Goal: Information Seeking & Learning: Learn about a topic

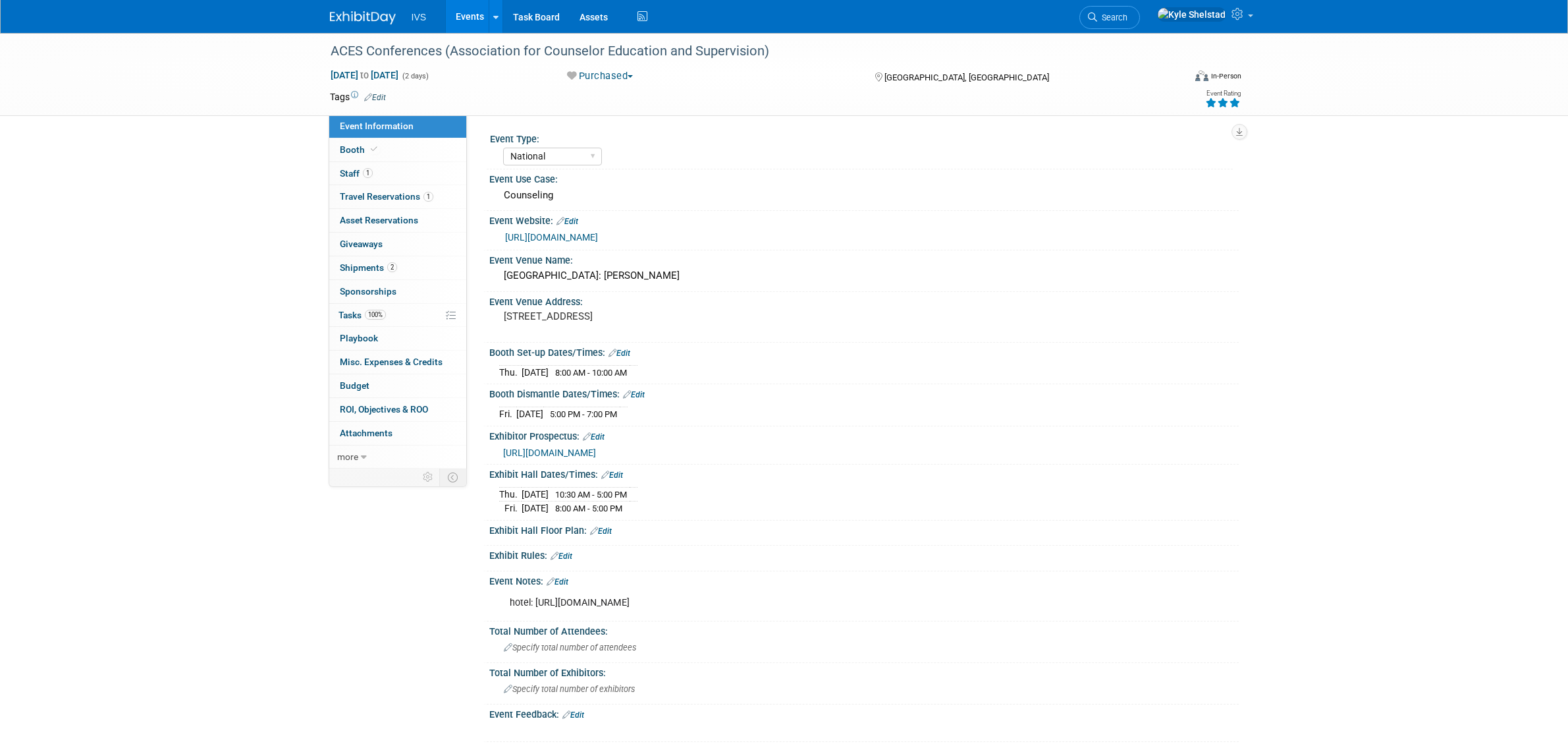
select select "National"
click at [484, 11] on link "Events" at bounding box center [470, 16] width 48 height 33
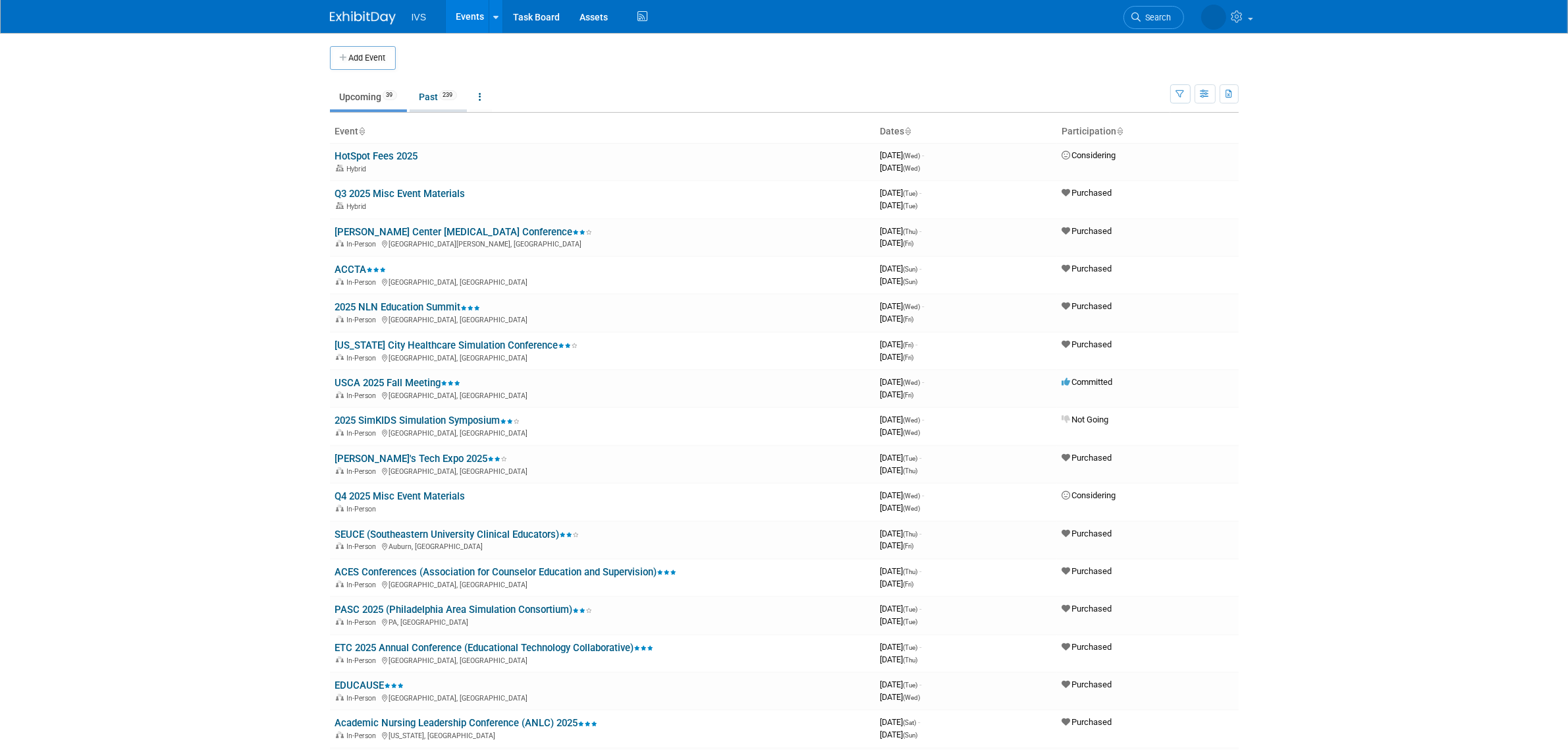
click at [434, 99] on link "Past 239" at bounding box center [438, 97] width 57 height 25
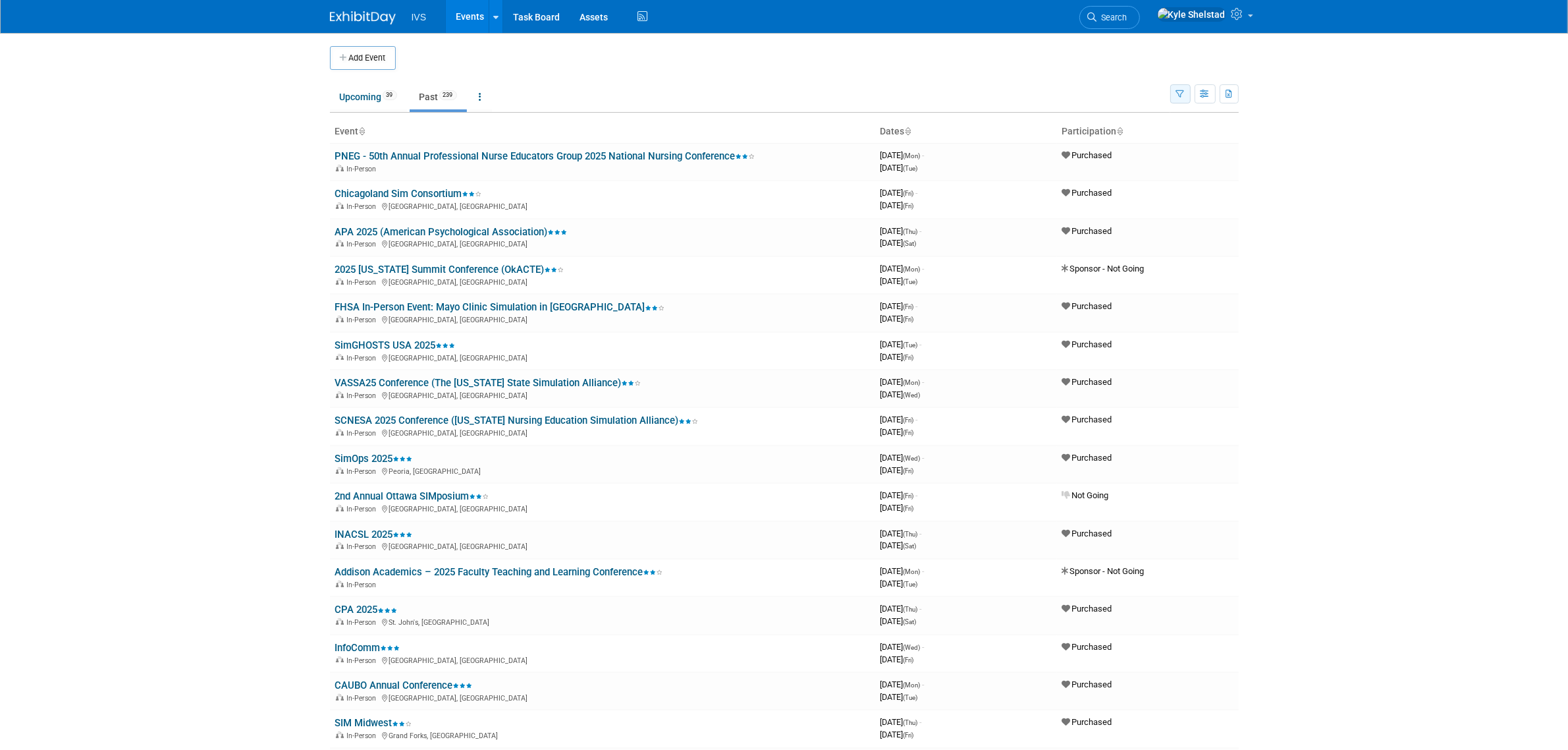
click at [1187, 96] on button "button" at bounding box center [1180, 94] width 20 height 19
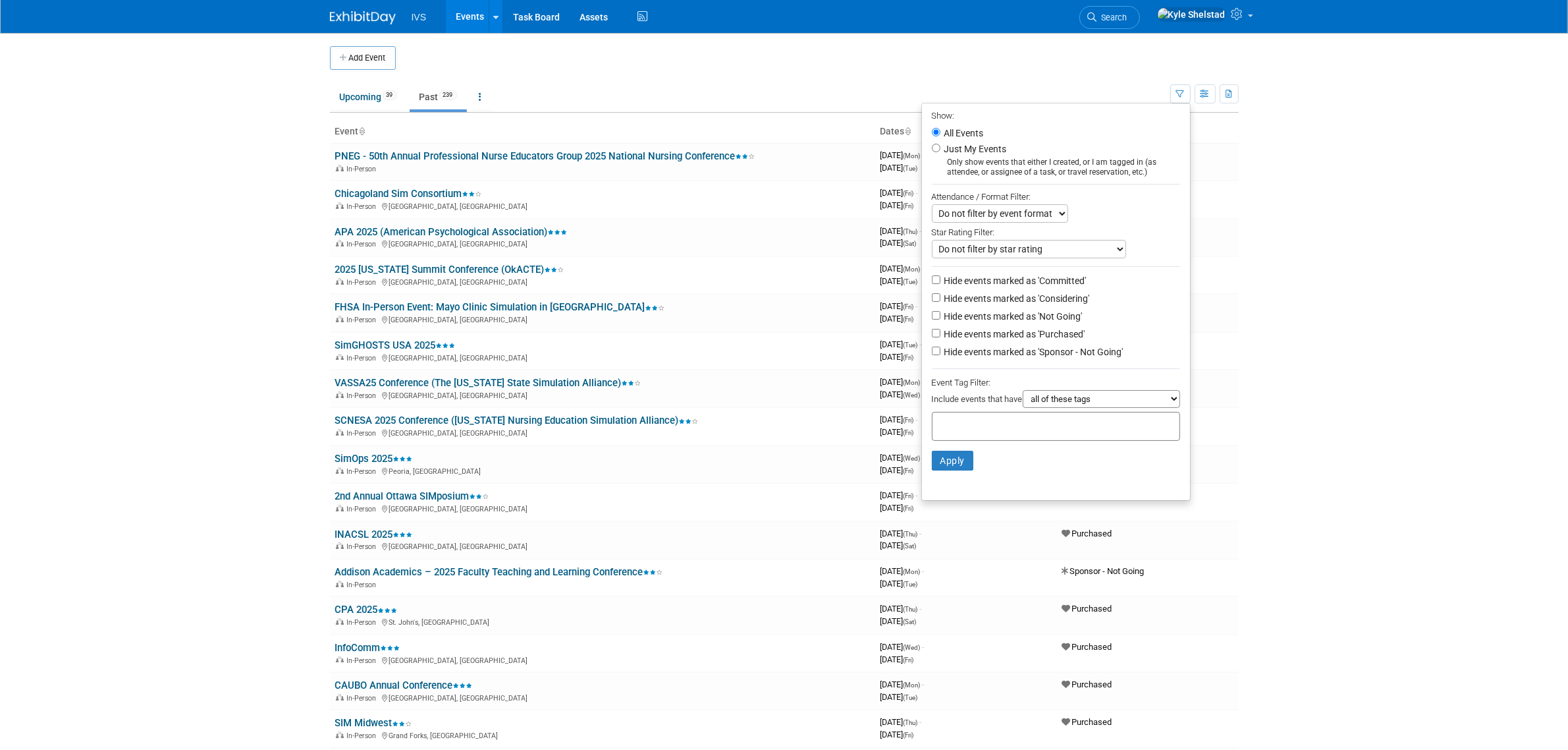
click at [1039, 282] on label "Hide events marked as 'Committed'" at bounding box center [1014, 280] width 144 height 13
click at [940, 282] on input "Hide events marked as 'Committed'" at bounding box center [936, 279] width 9 height 9
checkbox input "true"
click at [1050, 296] on label "Hide events marked as 'Considering'" at bounding box center [1016, 298] width 148 height 13
click at [940, 296] on input "Hide events marked as 'Considering'" at bounding box center [936, 298] width 9 height 9
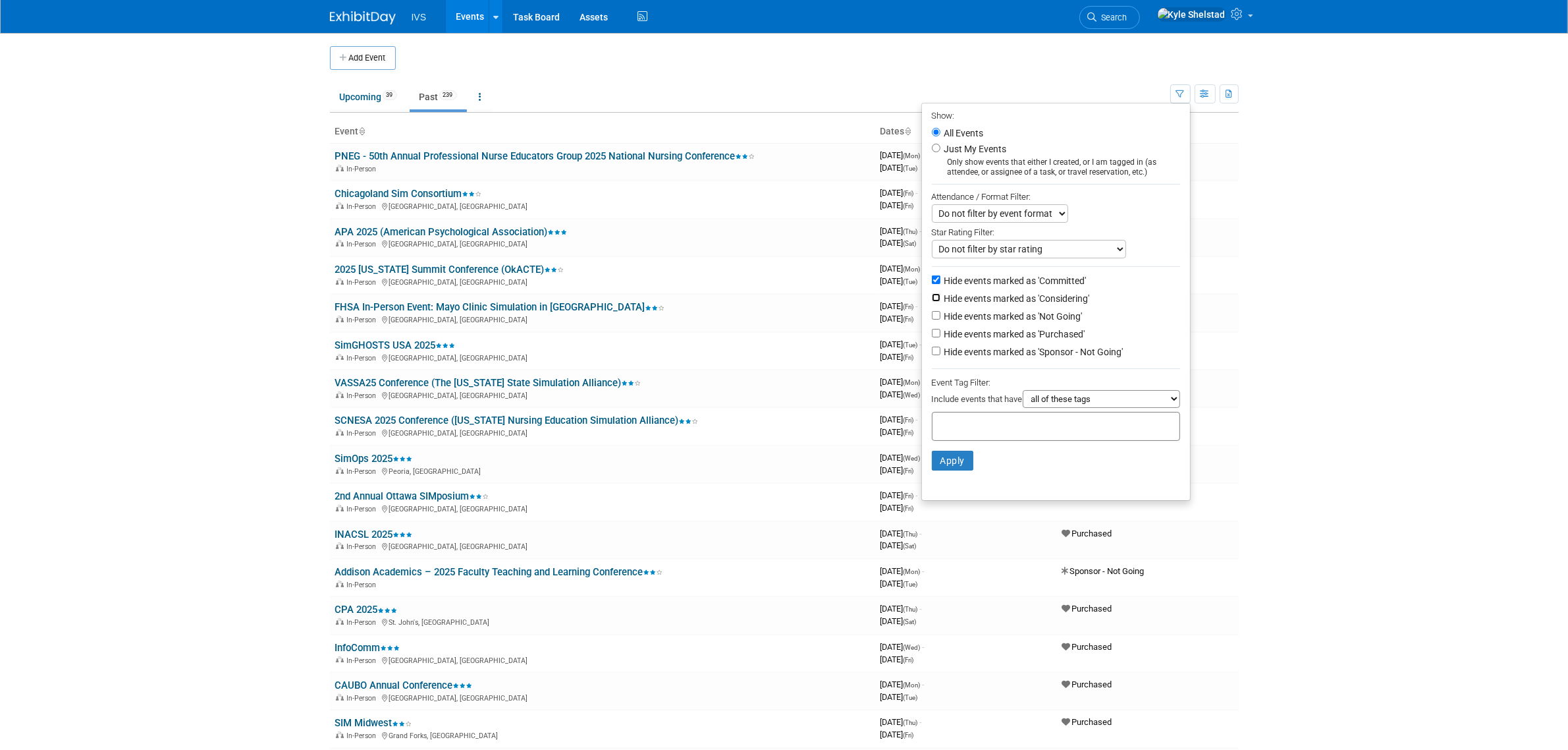
checkbox input "true"
click at [1050, 310] on label "Hide events marked as 'Not Going'" at bounding box center [1012, 316] width 141 height 13
click at [940, 311] on input "Hide events marked as 'Not Going'" at bounding box center [936, 316] width 9 height 9
checkbox input "true"
click at [1046, 351] on label "Hide events marked as 'Sponsor - Not Going'" at bounding box center [1032, 352] width 181 height 13
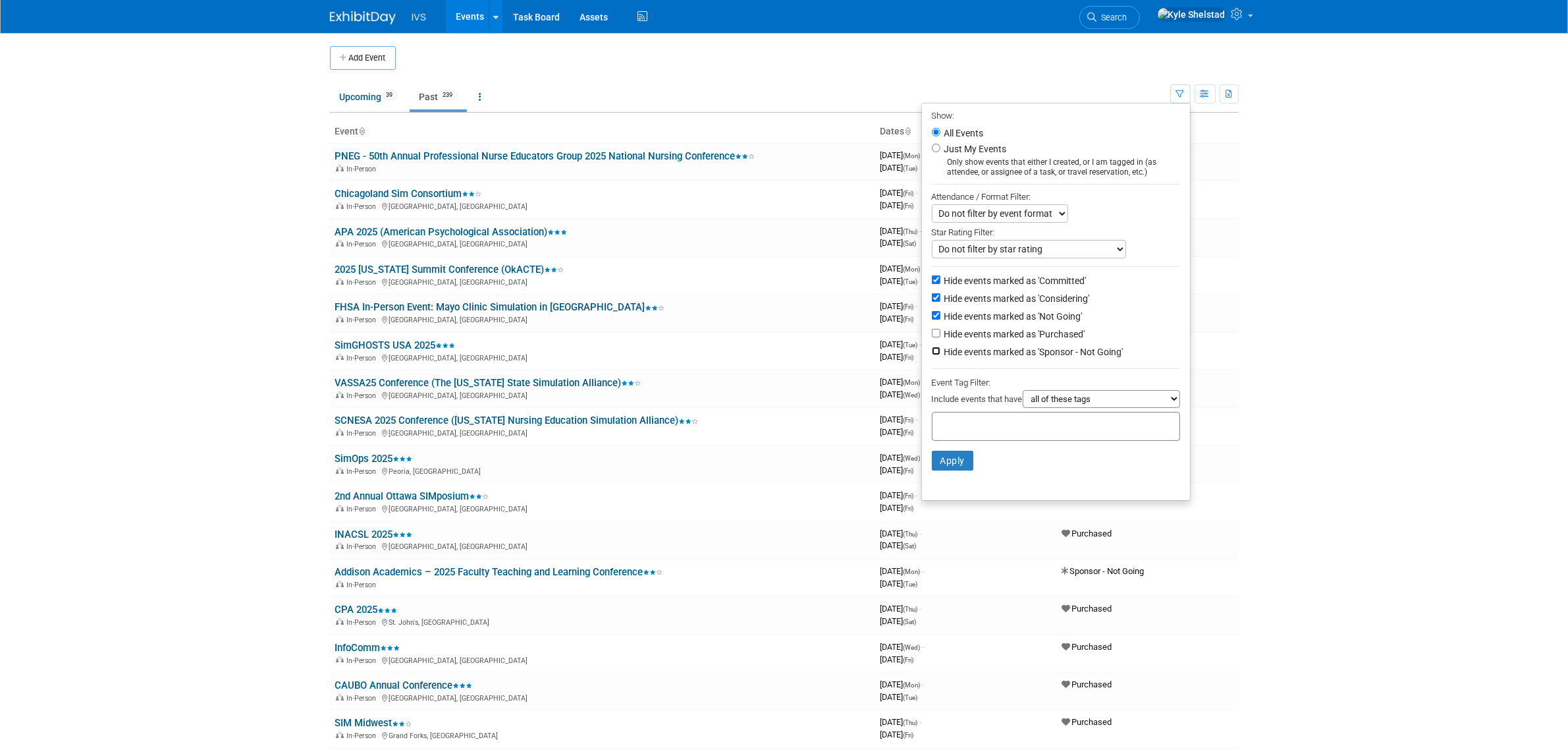
click at [940, 351] on input "Hide events marked as 'Sponsor - Not Going'" at bounding box center [936, 351] width 9 height 9
checkbox input "true"
click at [921, 472] on li "Apply Clear Filters" at bounding box center [1055, 460] width 268 height 40
click at [940, 469] on button "Apply" at bounding box center [953, 460] width 42 height 19
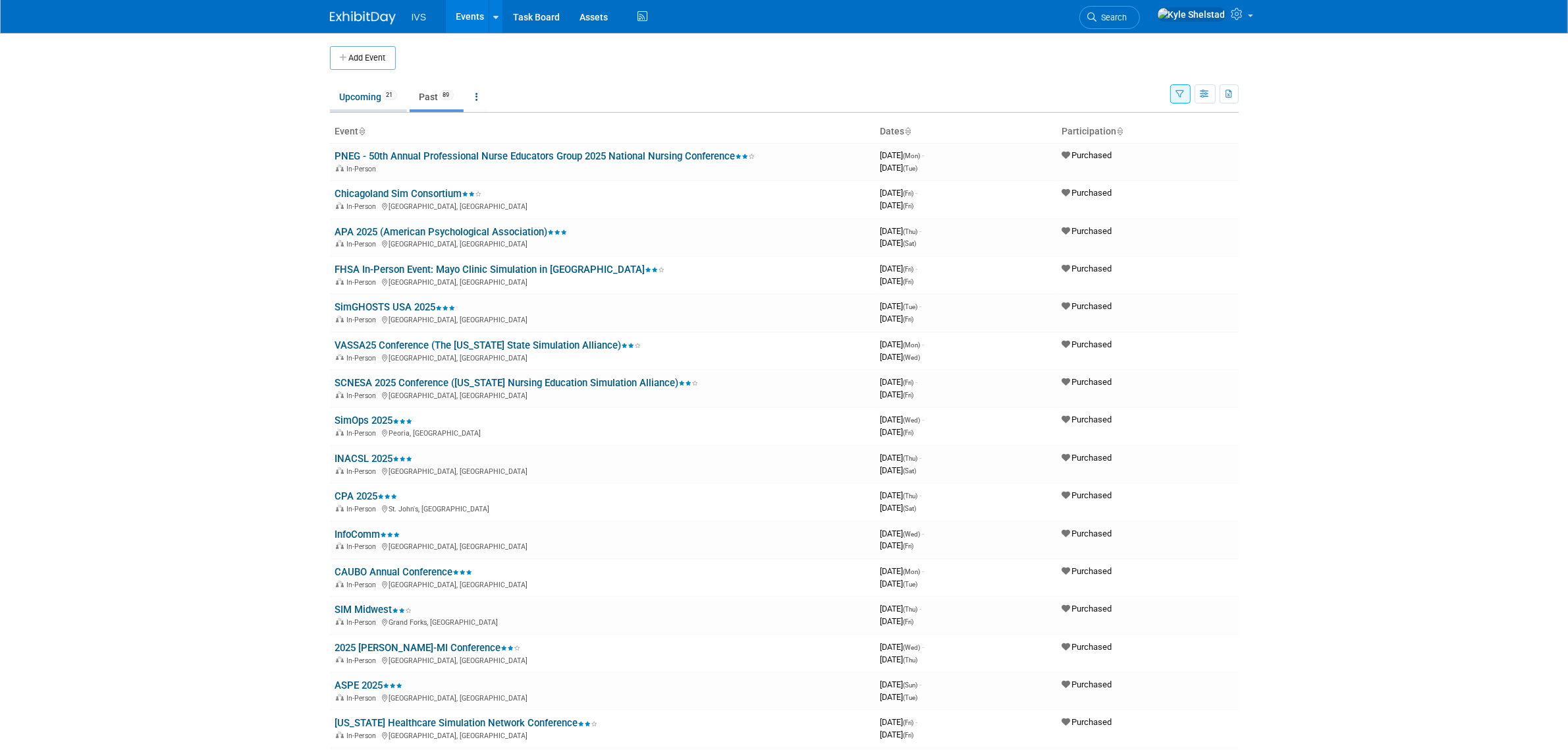
click at [351, 111] on li "Upcoming 21" at bounding box center [367, 98] width 77 height 27
click at [352, 90] on link "Upcoming 21" at bounding box center [367, 97] width 77 height 25
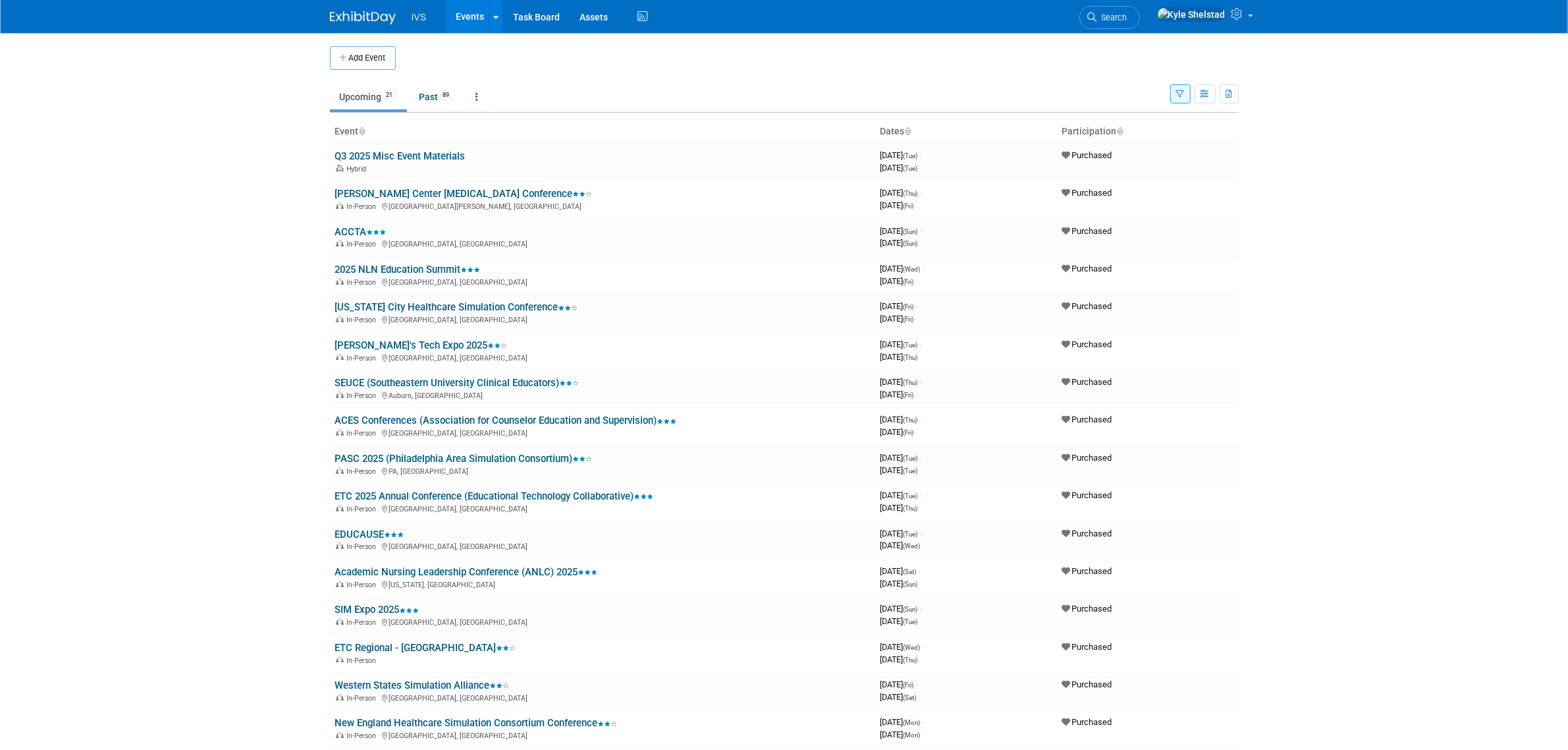
click at [1182, 94] on icon "button" at bounding box center [1180, 94] width 9 height 9
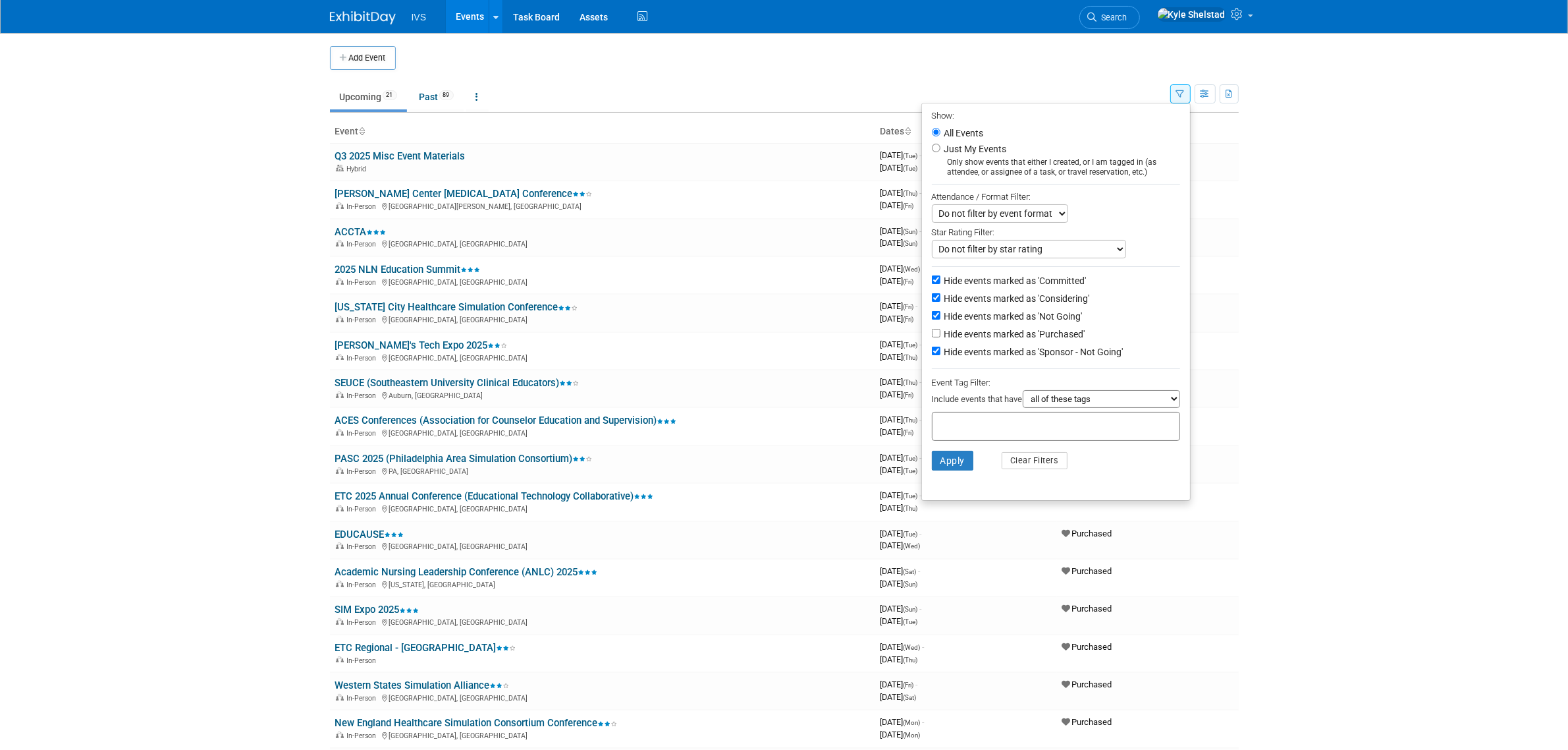
click at [1061, 278] on label "Hide events marked as 'Committed'" at bounding box center [1014, 280] width 144 height 13
click at [940, 278] on input "Hide events marked as 'Committed'" at bounding box center [936, 279] width 9 height 9
checkbox input "false"
click at [940, 462] on button "Apply" at bounding box center [953, 460] width 42 height 19
